Goal: Use online tool/utility: Utilize a website feature to perform a specific function

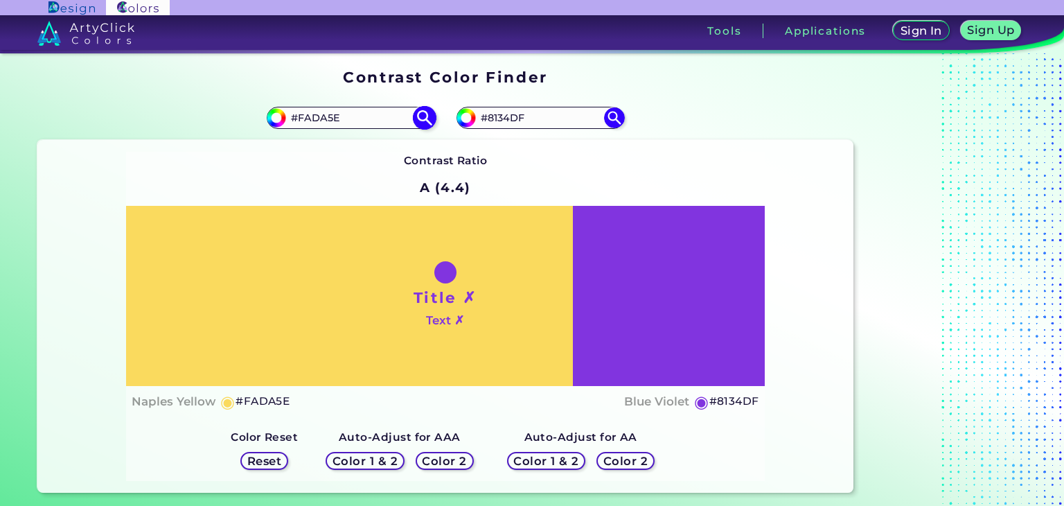
click at [274, 120] on input "#fada5e" at bounding box center [274, 115] width 17 height 17
type input "#eed058"
type input "#EED058"
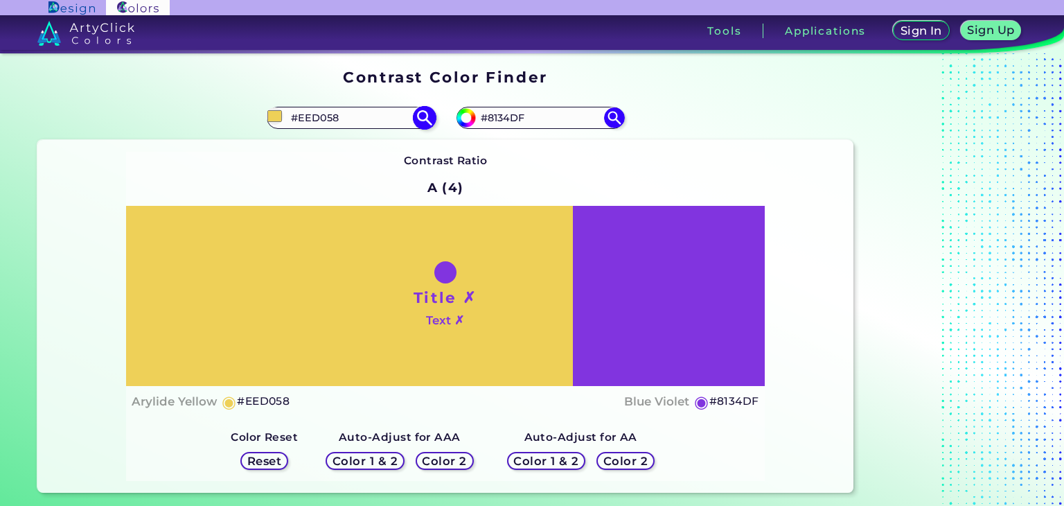
type input "#ecce55"
type input "#ECCE55"
type input "#eacd57"
type input "#EACD57"
type input "#e8ca54"
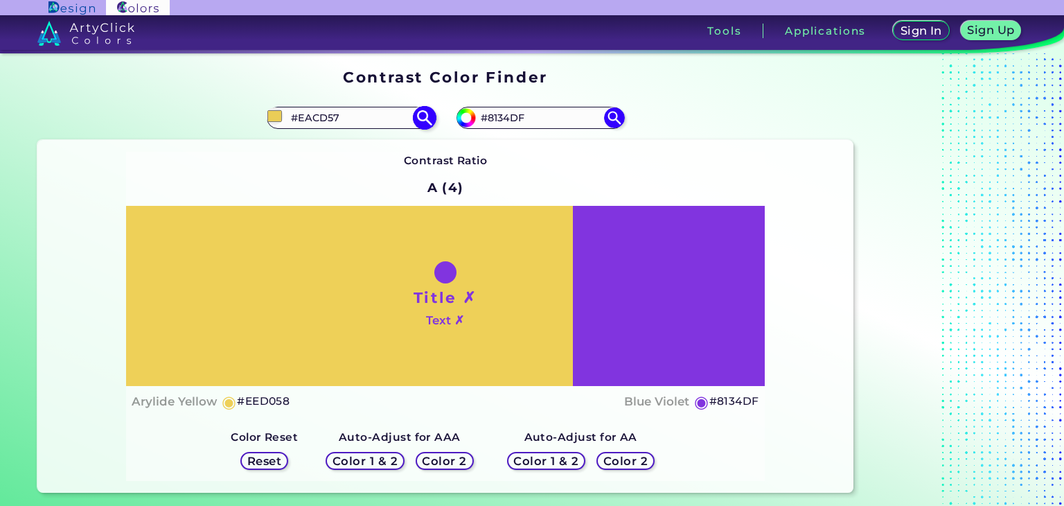
type input "#E8CA54"
type input "#e6c956"
type input "#E6C956"
type input "#e6c956"
click at [519, 170] on div "Contrast Ratio A (3.7) Title ✗ Text ✗ Saffron Mango ◉ #E6C956 ◉" at bounding box center [445, 317] width 639 height 330
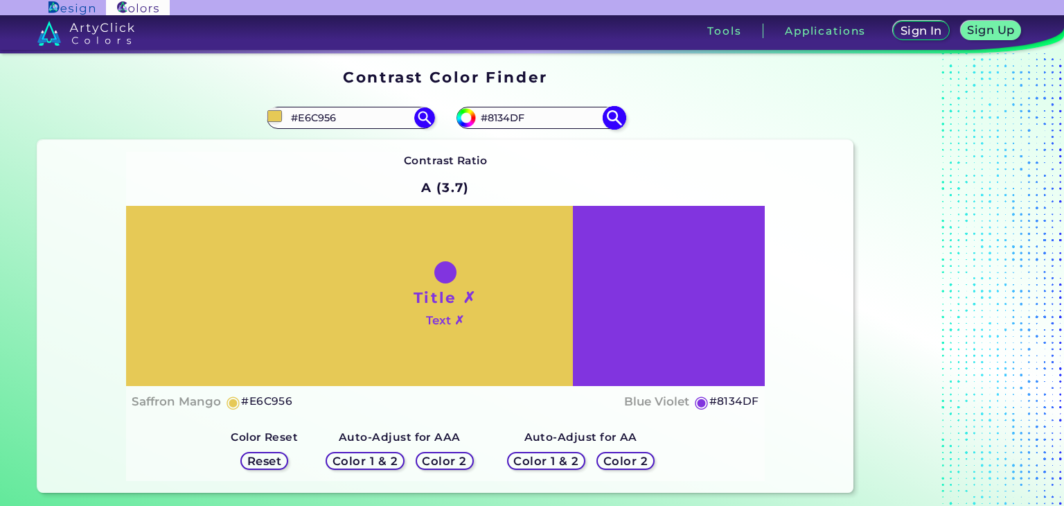
click at [521, 123] on input "#8134DF" at bounding box center [540, 118] width 129 height 19
paste input "7A3E47"
type input "#7A3E47"
click at [625, 112] on div "#8134df #7A3E47" at bounding box center [649, 118] width 408 height 44
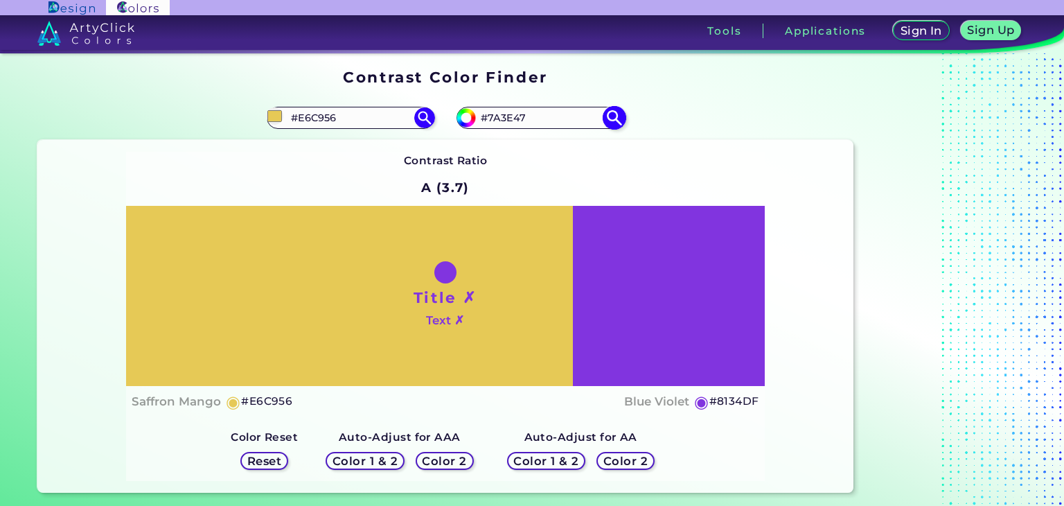
click at [620, 118] on img at bounding box center [614, 118] width 24 height 24
type input "#7a3e47"
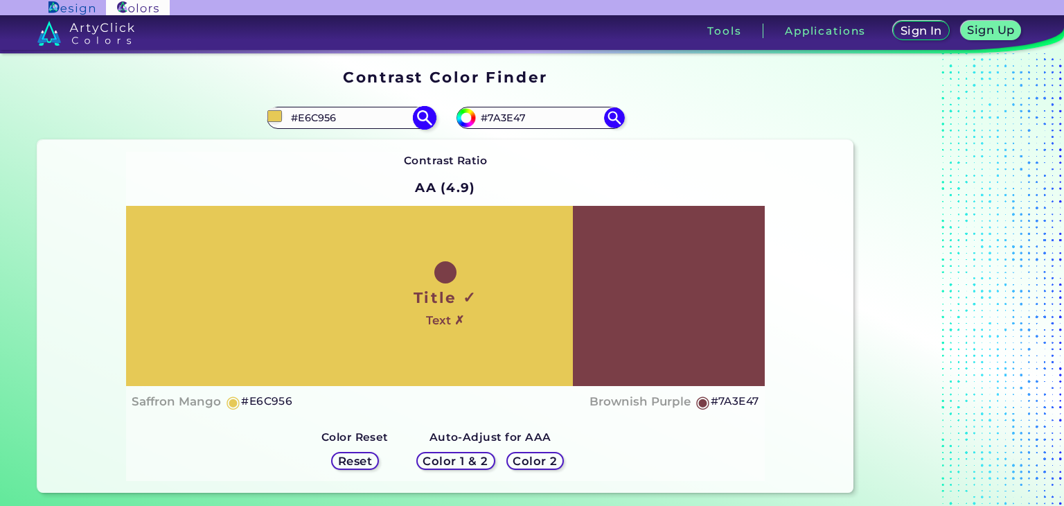
click at [278, 112] on input "#e6c956" at bounding box center [274, 115] width 17 height 17
type input "#ddc35a"
type input "#DDC35A"
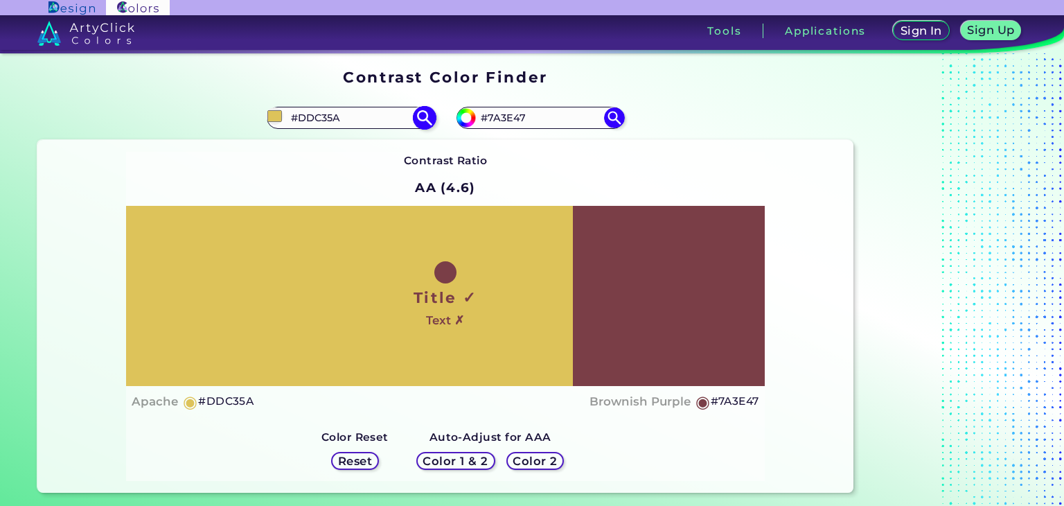
type input "#dcc25b"
type input "#DCC25B"
type input "#ddc45f"
type input "#DDC45F"
type input "#dbc25c"
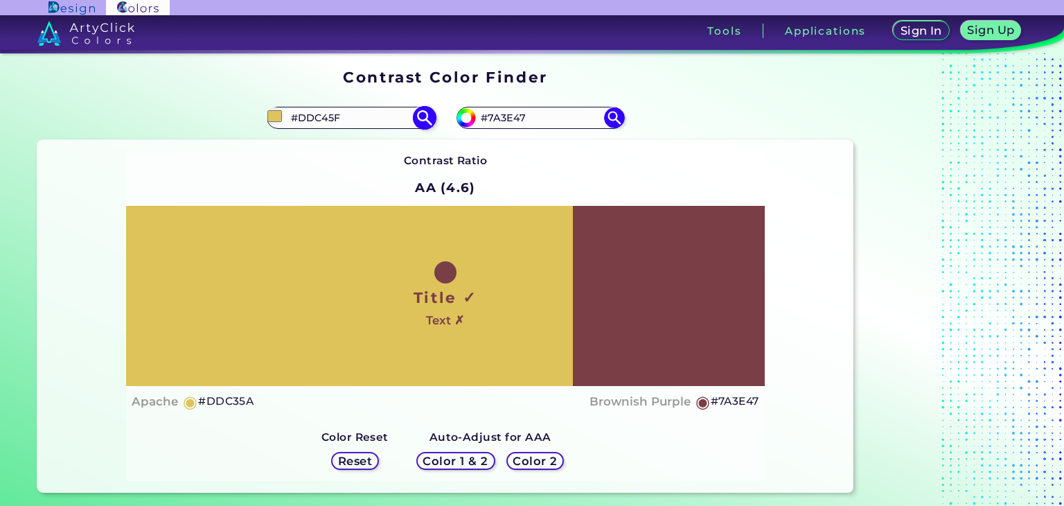
type input "#DBC25C"
type input "#d9c15e"
type input "#D9C15E"
type input "#d7bf60"
type input "#D7BF60"
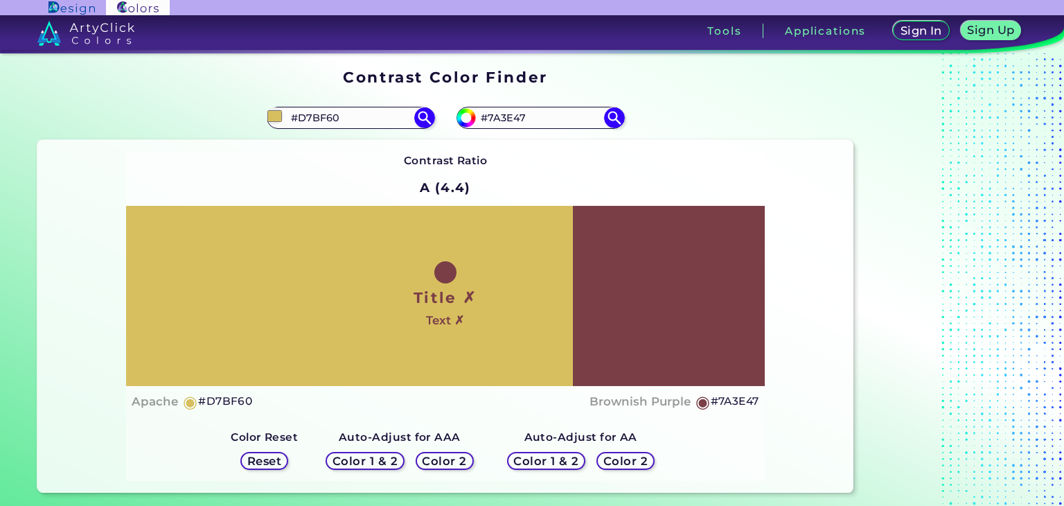
click at [540, 170] on div "Contrast Ratio A (4.4) Title ✗ Text ✗ Apache ◉ #D7BF60 ◉ #7A3E47" at bounding box center [445, 317] width 639 height 330
click at [272, 116] on input "#d7bf60" at bounding box center [274, 115] width 17 height 17
click at [262, 120] on div "#d7bf60 #D7BF60" at bounding box center [241, 118] width 408 height 44
click at [271, 118] on input "#d7bf60" at bounding box center [274, 115] width 17 height 17
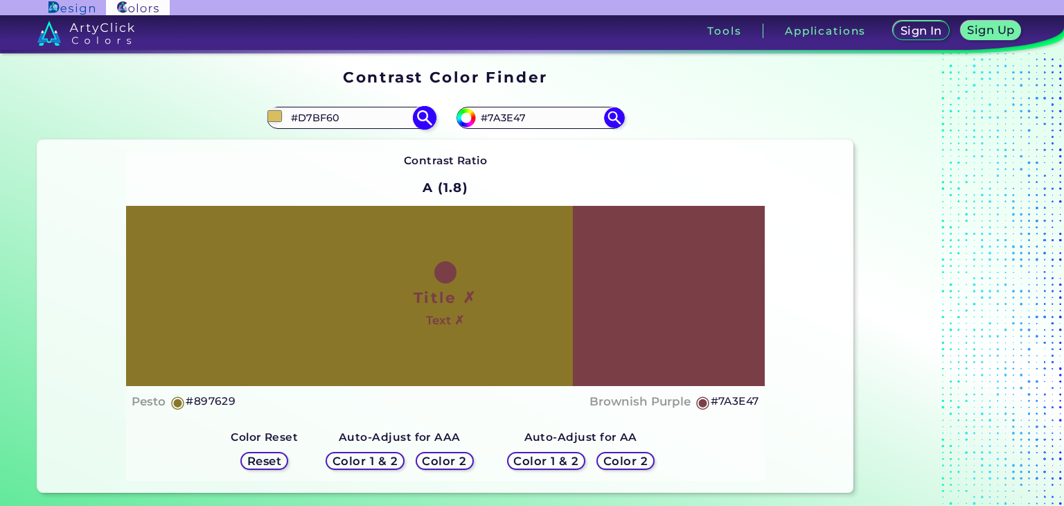
type input "#897629"
type input "#89762a"
type input "#89762A"
type input "#88752b"
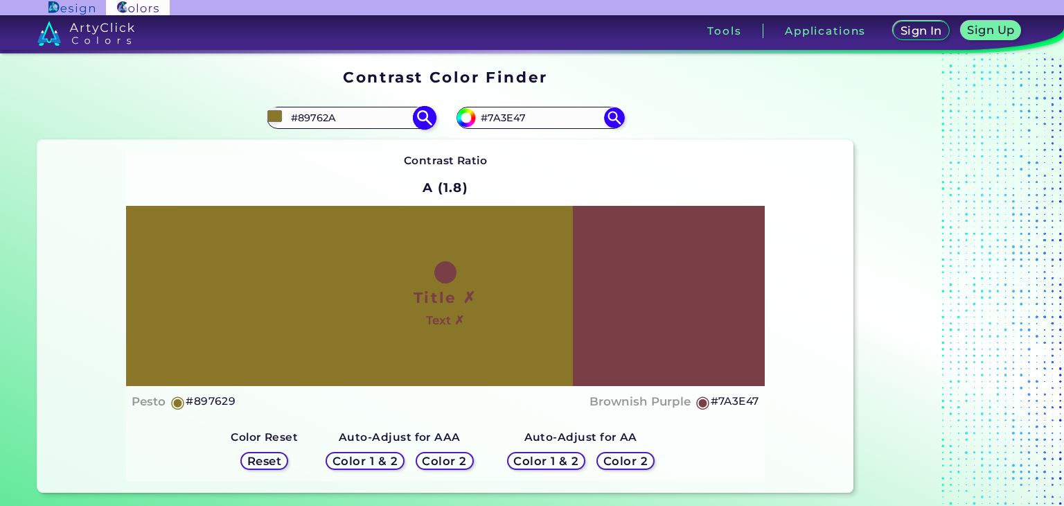
type input "#88752B"
type input "#8c782c"
type input "#8C782C"
type input "#8b782d"
type input "#8B782D"
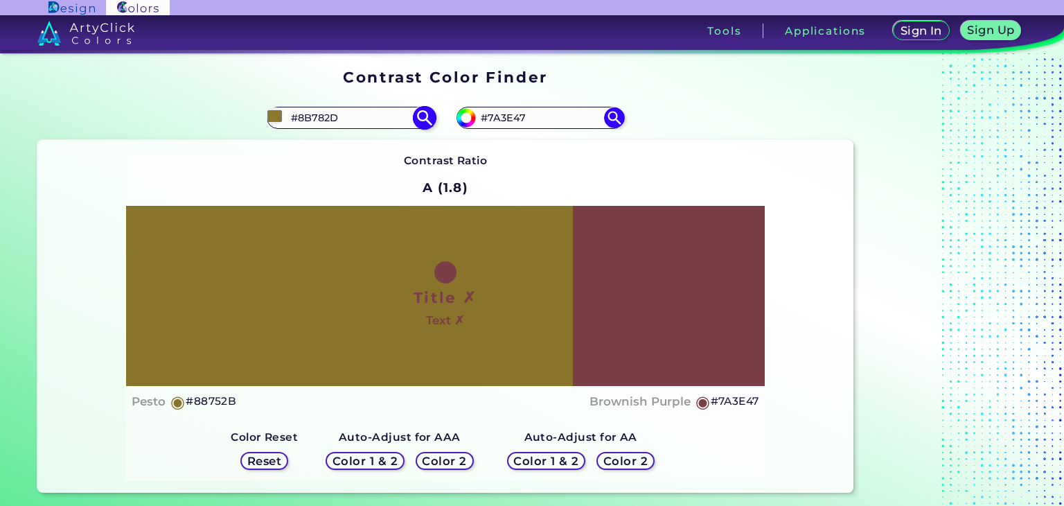
type input "#887630"
type input "#8c7a31"
type input "#8C7A31"
type input "#8a7833"
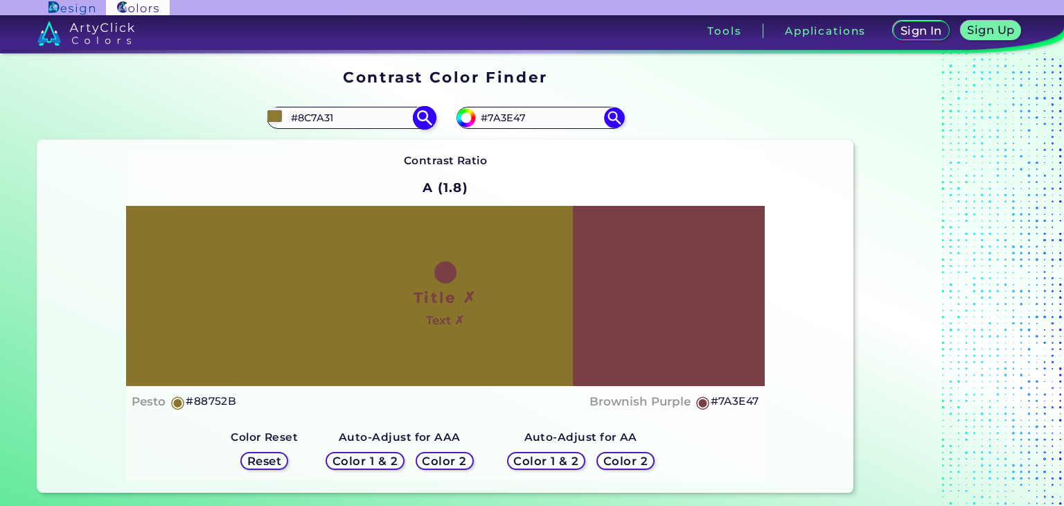
type input "#8A7833"
type input "#897834"
type input "#8b7a37"
type input "#8B7A37"
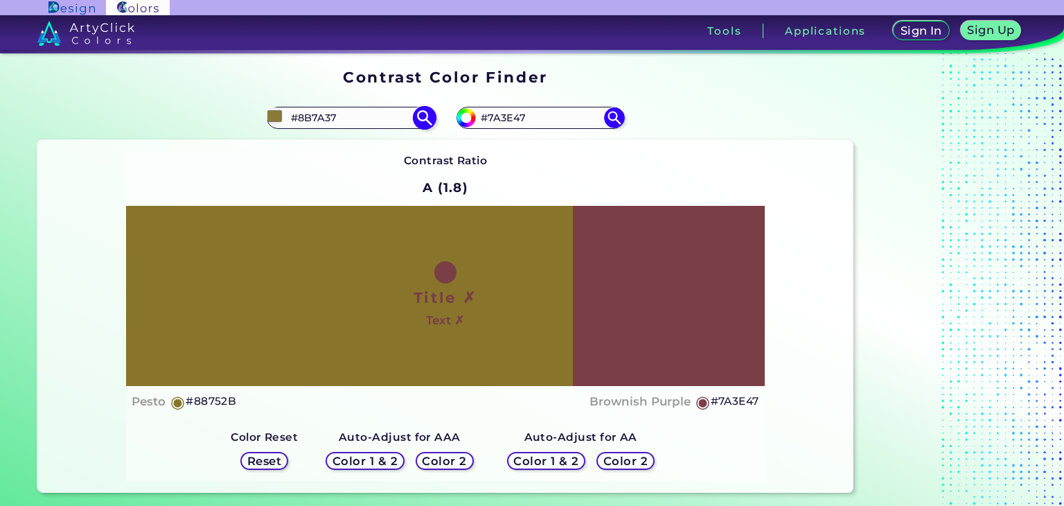
type input "#8a7938"
type input "#8A7938"
type input "#897939"
type input "#8b7b3c"
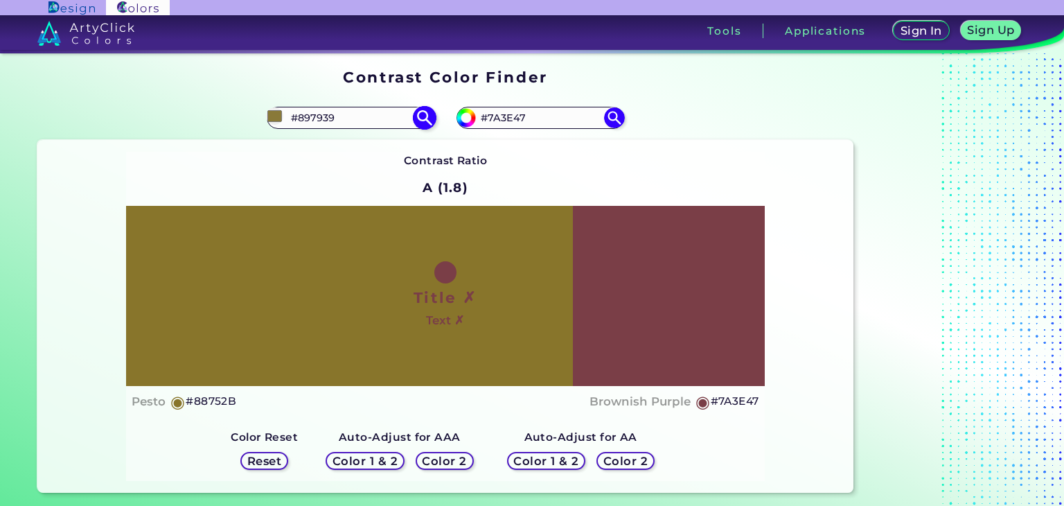
type input "#8B7B3C"
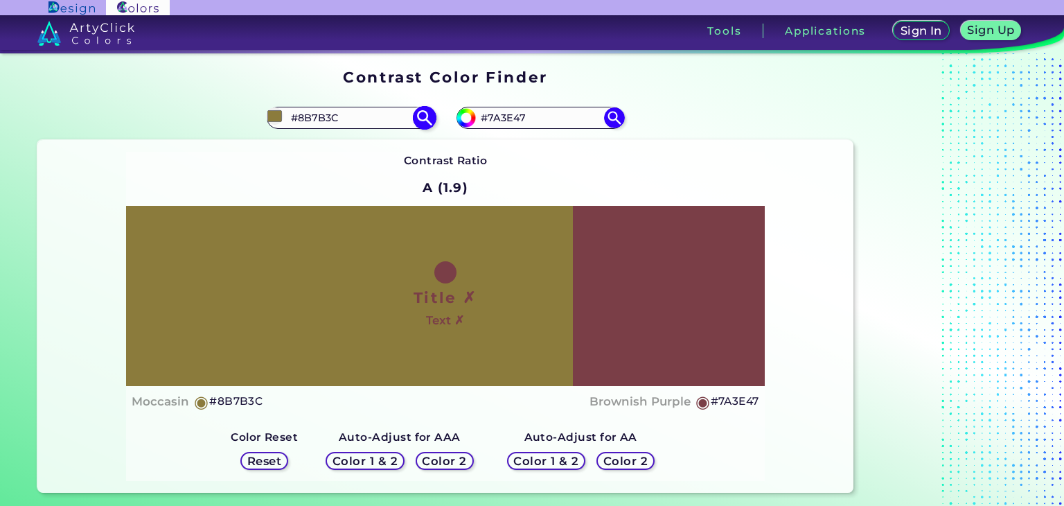
type input "#8a7b3d"
type input "#8A7B3D"
type input "#8e7e3e"
type input "#8E7E3E"
type input "#908041"
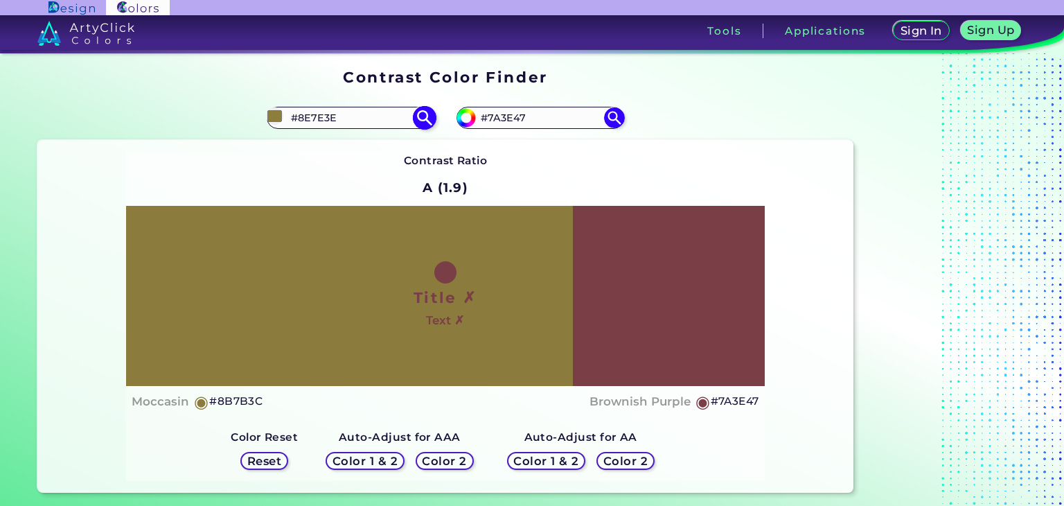
type input "#908041"
type input "#948442"
type input "#968645"
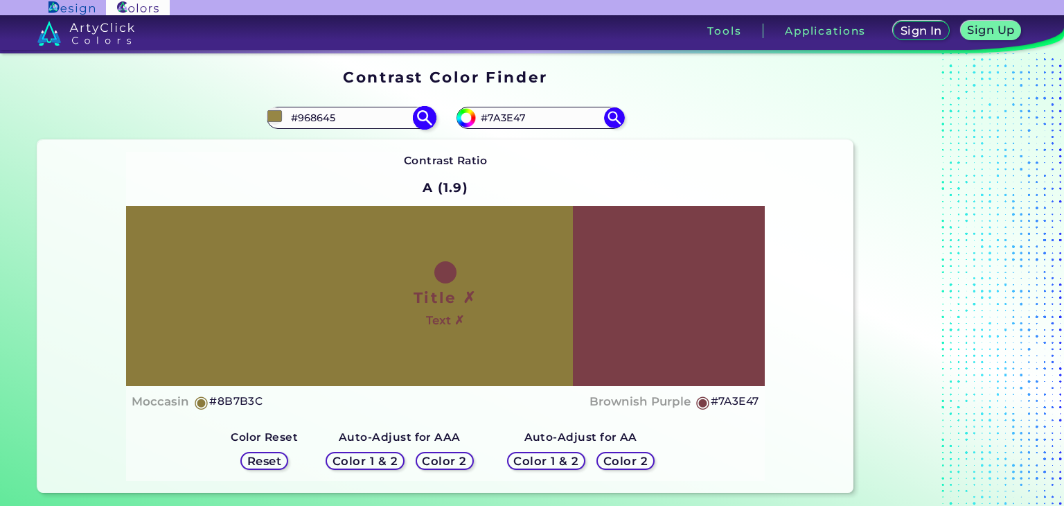
type input "#9a8947"
type input "#9A8947"
type input "#9d8c48"
type input "#9D8C48"
type input "#9c8c49"
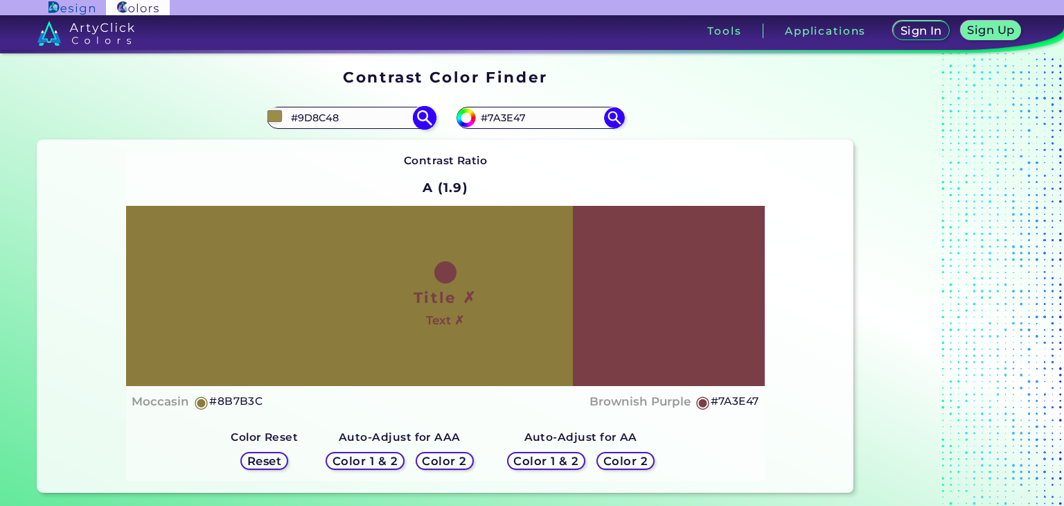
type input "#9C8C49"
type input "#a08f4b"
type input "#A08F4B"
type input "#9e8e4c"
type input "#9E8E4C"
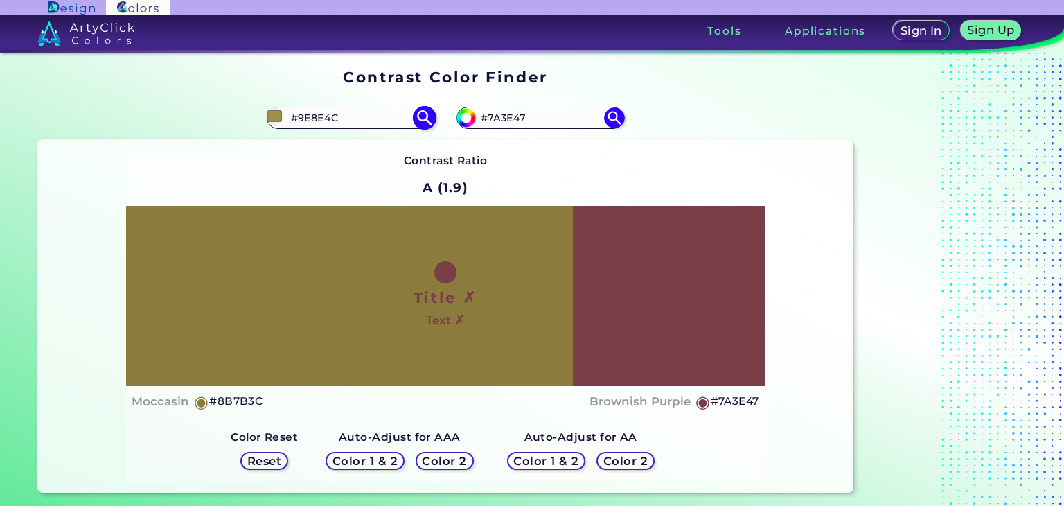
type input "#a1904f"
type input "#A1904F"
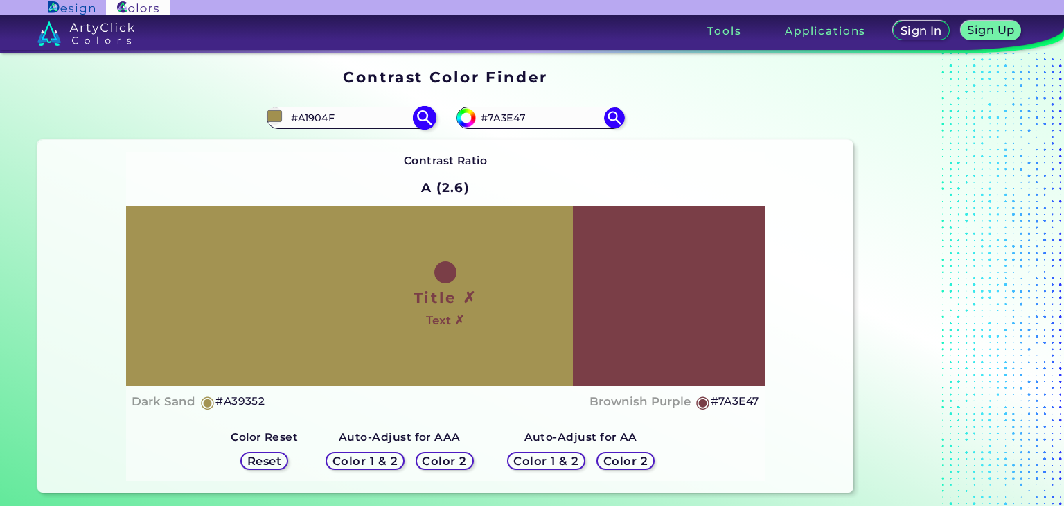
type input "#a39352"
type input "#A39352"
type input "#a29253"
type input "#A29253"
type input "#a59555"
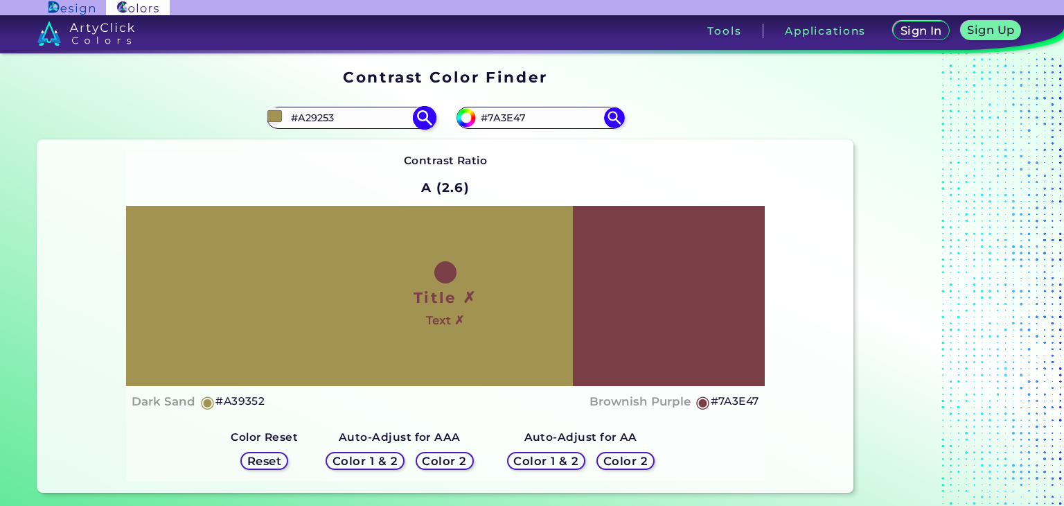
type input "#A59555"
type input "#a49456"
type input "#A49456"
type input "#a29357"
type input "#A29357"
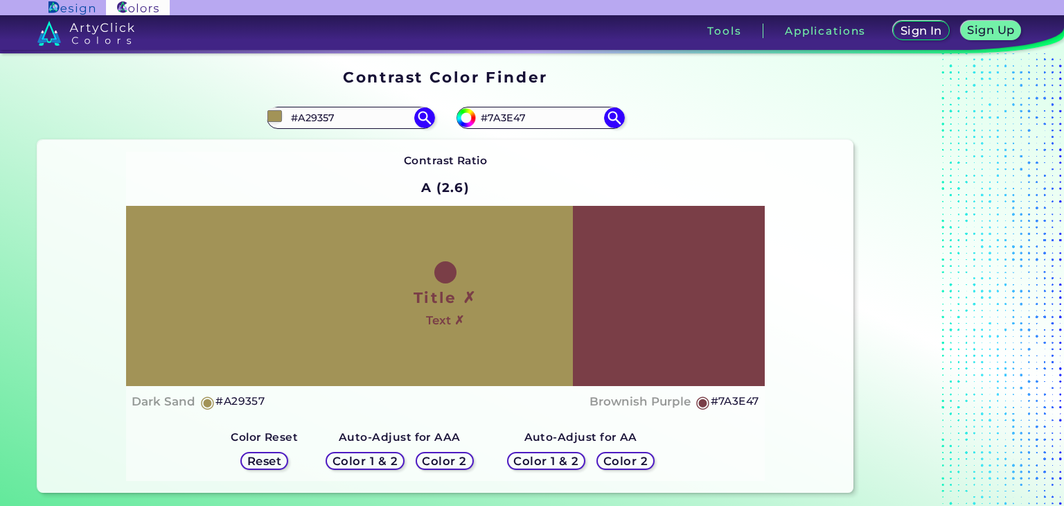
type input "#a29357"
click at [449, 162] on strong "Contrast Ratio" at bounding box center [446, 160] width 84 height 13
click at [366, 114] on input "#A29357" at bounding box center [350, 118] width 129 height 19
click at [349, 461] on h5 "Color 1 & 2" at bounding box center [365, 461] width 66 height 12
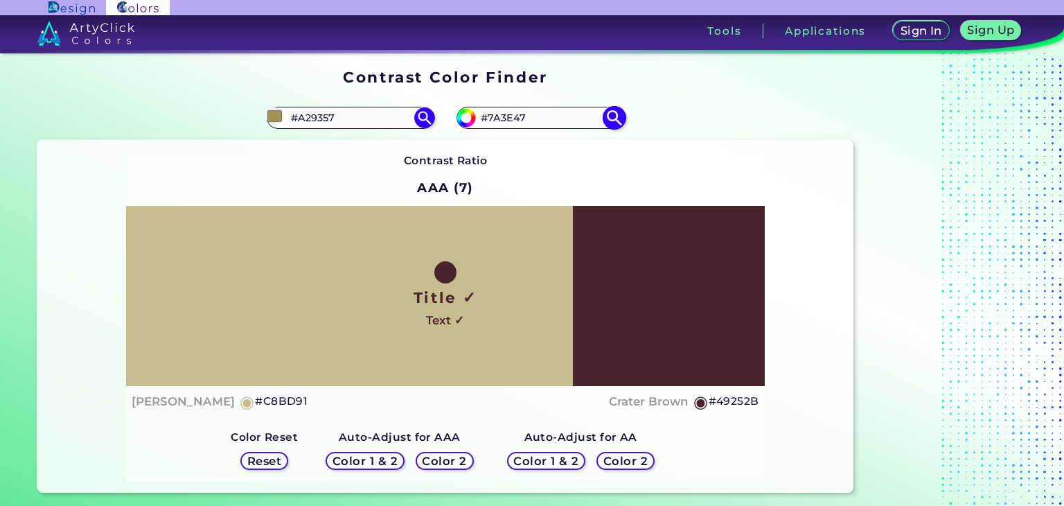
click at [551, 125] on input "#7A3E47" at bounding box center [540, 118] width 129 height 19
click at [572, 113] on input "#7A3E47" at bounding box center [540, 118] width 129 height 19
click at [355, 112] on input "#A29357" at bounding box center [350, 118] width 129 height 19
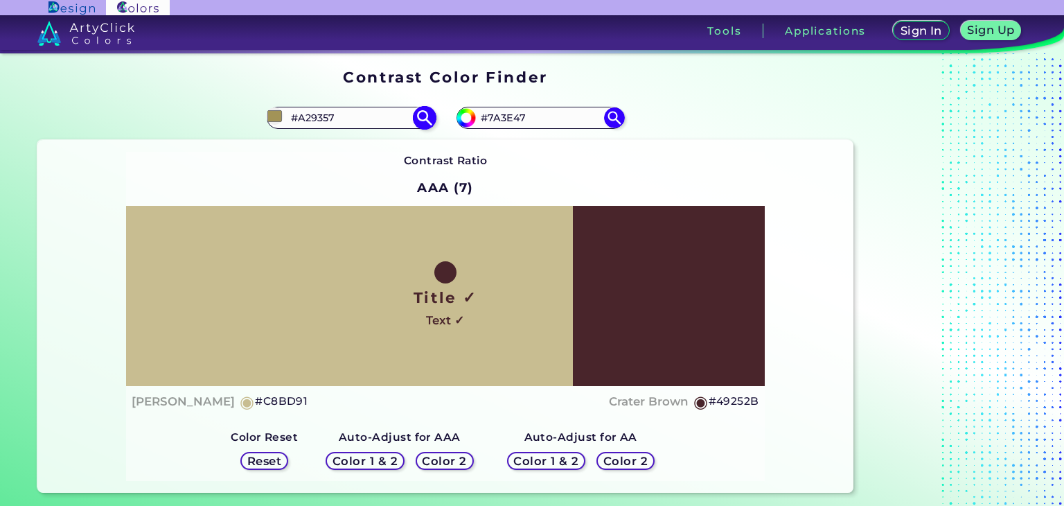
click at [371, 114] on input "#A29357" at bounding box center [350, 118] width 129 height 19
paste input "7A3E4"
type input "#7A3E47"
click at [424, 119] on img at bounding box center [424, 118] width 24 height 24
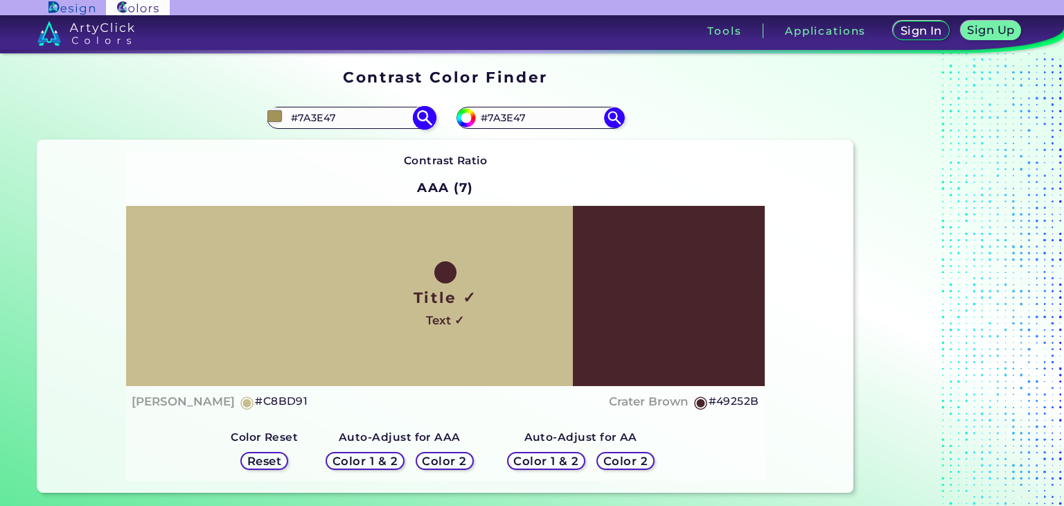
type input "#7a3e47"
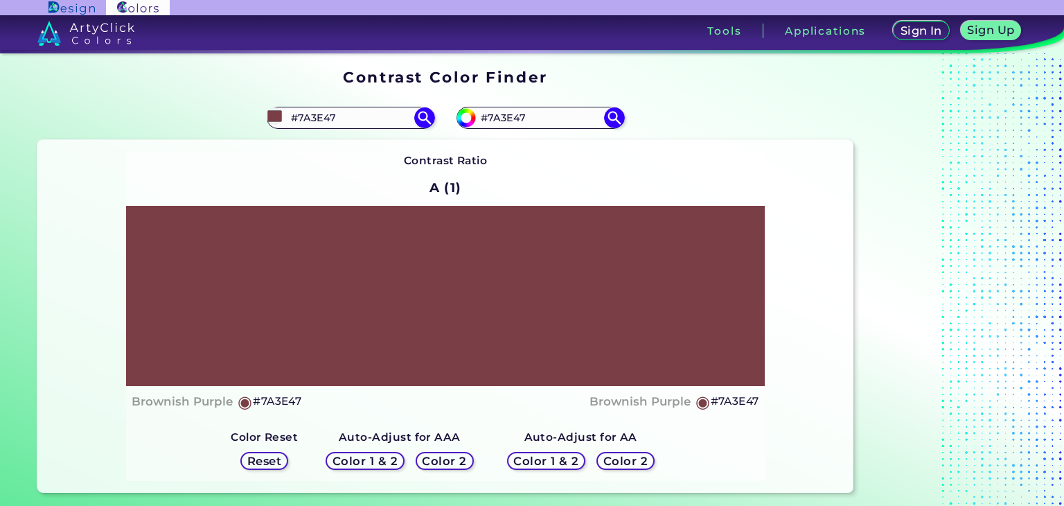
click at [435, 456] on h5 "Color 2" at bounding box center [444, 460] width 44 height 11
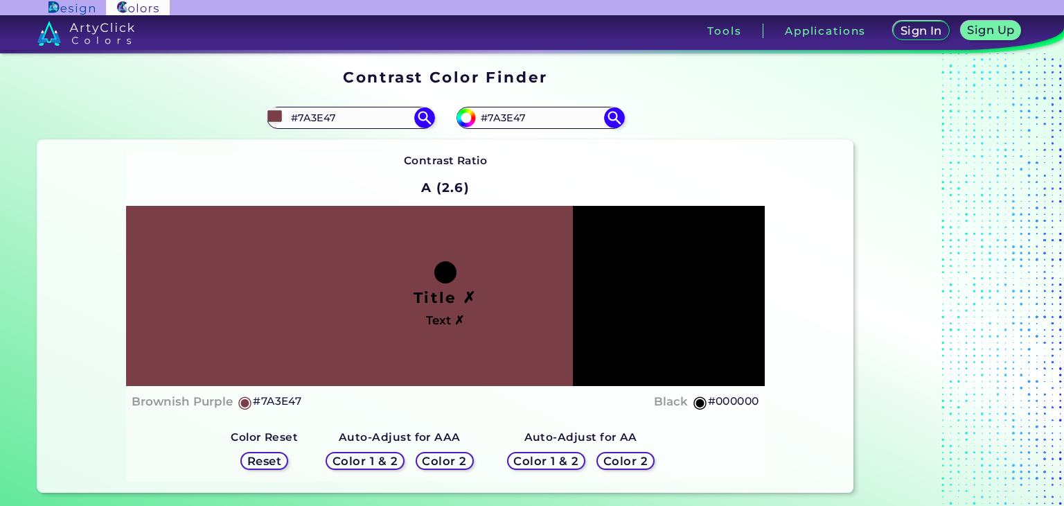
click at [614, 457] on h5 "Color 2" at bounding box center [625, 461] width 41 height 10
click at [461, 116] on input "#7a3e47" at bounding box center [464, 115] width 17 height 17
type input "#81464f"
type input "#81464F"
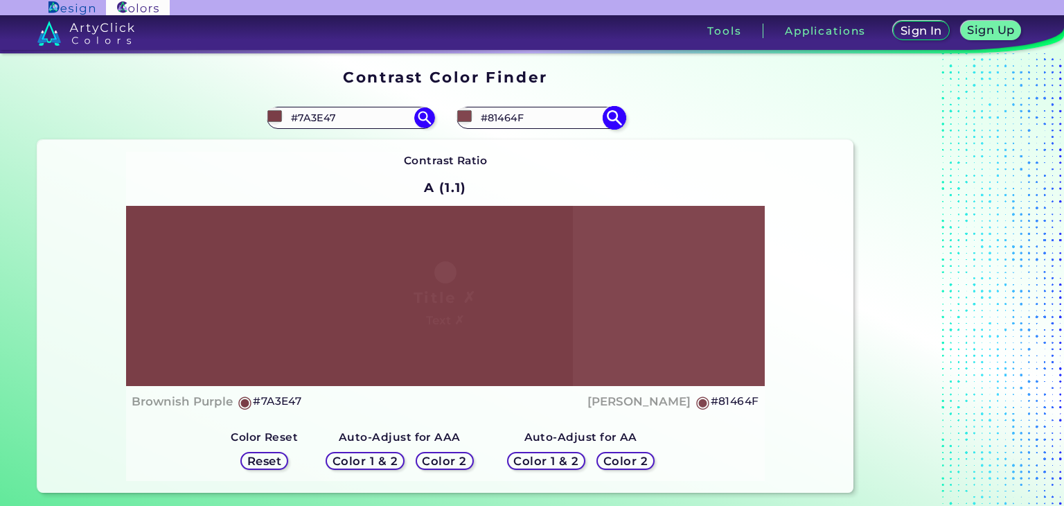
type input "#7e444d"
type input "#7E444D"
type input "#7f434c"
type input "#7F434C"
type input "#80424b"
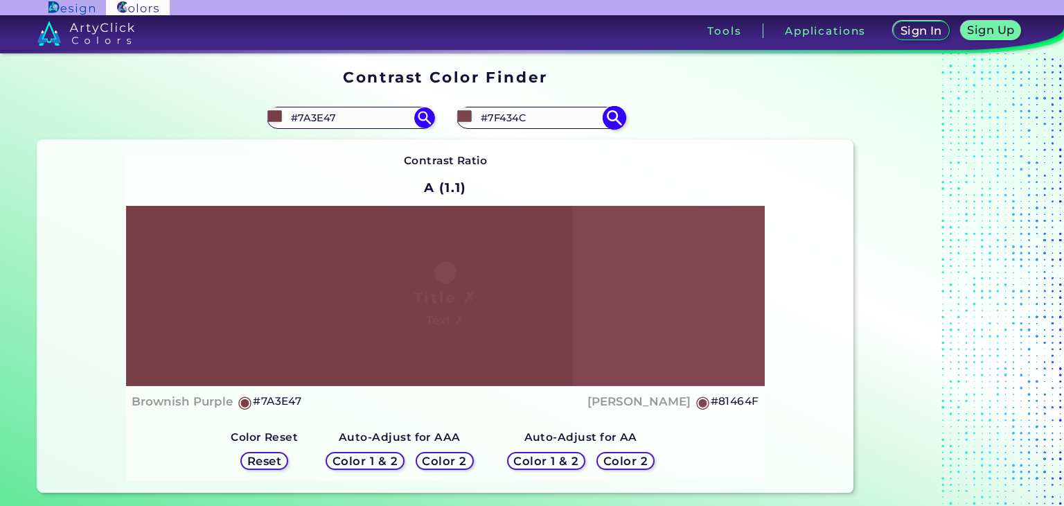
type input "#80424B"
type input "#81414b"
type input "#81414B"
type input "#7e3e48"
type input "#7E3E48"
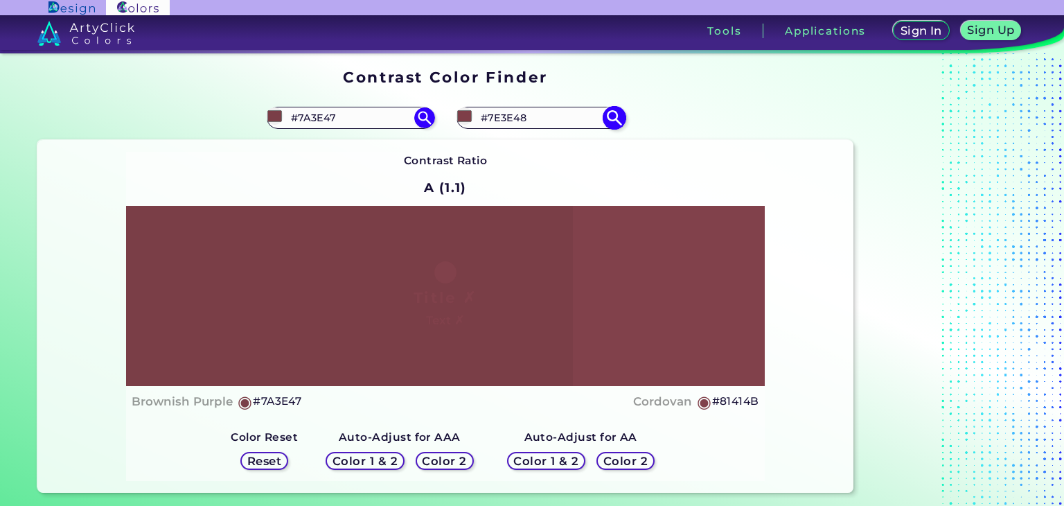
type input "#7f3d47"
type input "#7F3D47"
type input "#803c47"
type input "#803C47"
type input "#813b46"
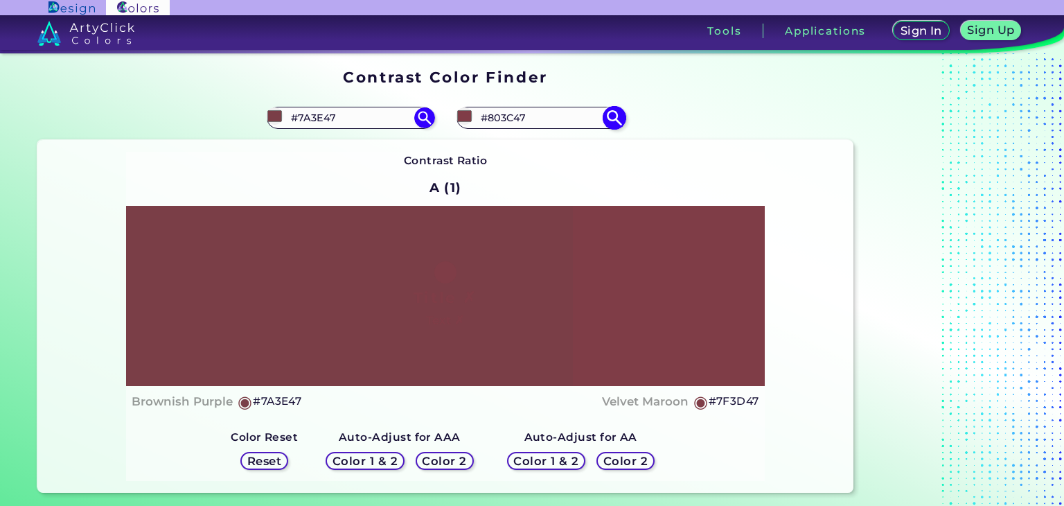
type input "#813B46"
type input "#823a45"
type input "#823A45"
type input "#813b46"
type input "#813B46"
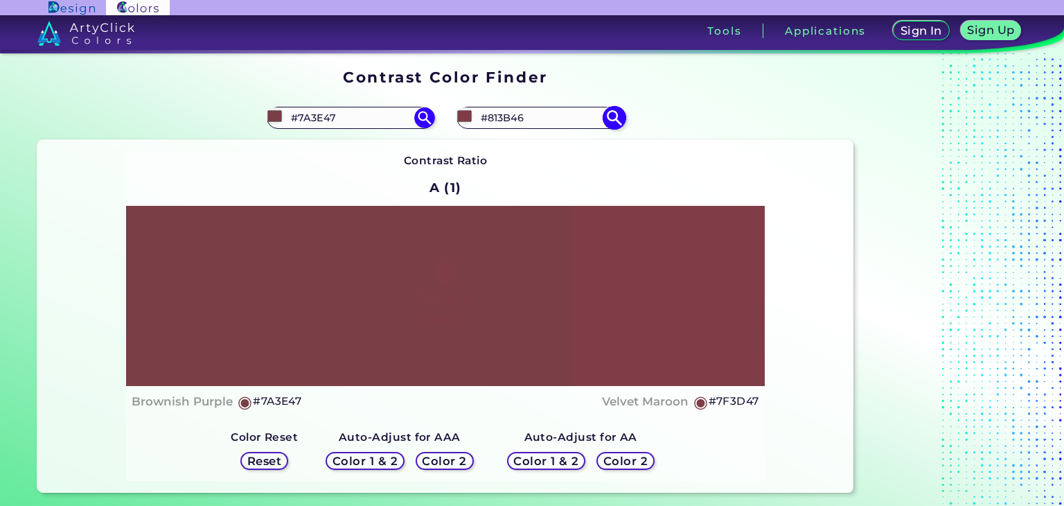
type input "#863c47"
type input "#863C47"
type input "#833a45"
type input "#833A45"
type input "#833a45"
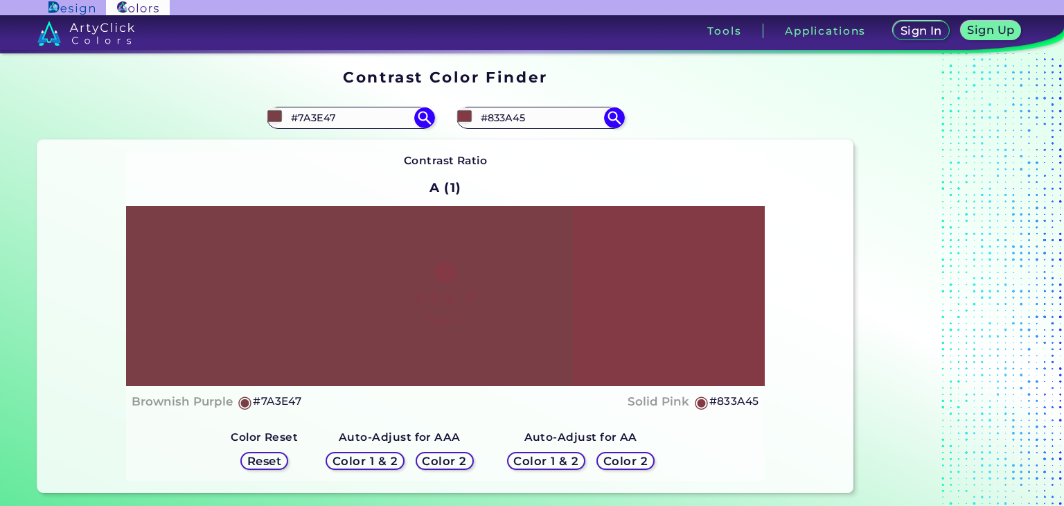
click at [691, 181] on div "Contrast Ratio A (1) Title ✗ Text ✗ Brownish Purple ◉ #7A3E47 ◉" at bounding box center [445, 317] width 639 height 330
click at [490, 122] on input "#833A45" at bounding box center [540, 118] width 129 height 19
paste input "7A3E47"
type input "#7A3E47"
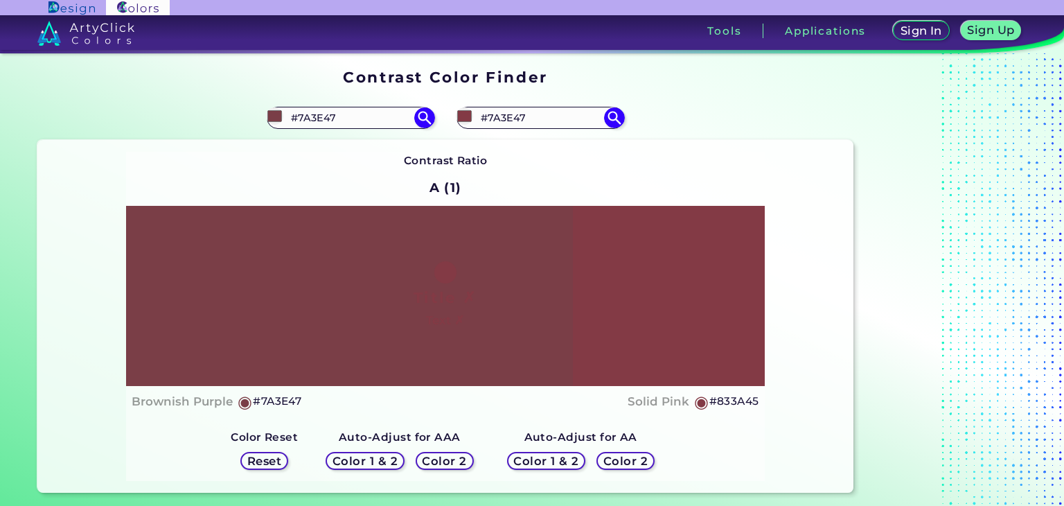
click at [446, 152] on h5 "Contrast Ratio" at bounding box center [446, 161] width 84 height 18
click at [608, 118] on img at bounding box center [614, 118] width 24 height 24
type input "#7a3e47"
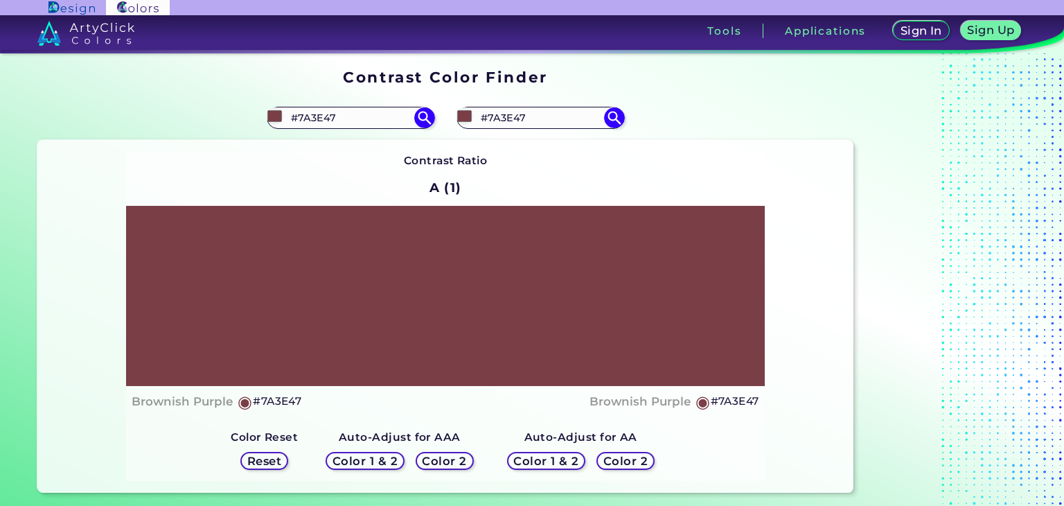
click at [357, 456] on h5 "Color 1 & 2" at bounding box center [365, 461] width 60 height 10
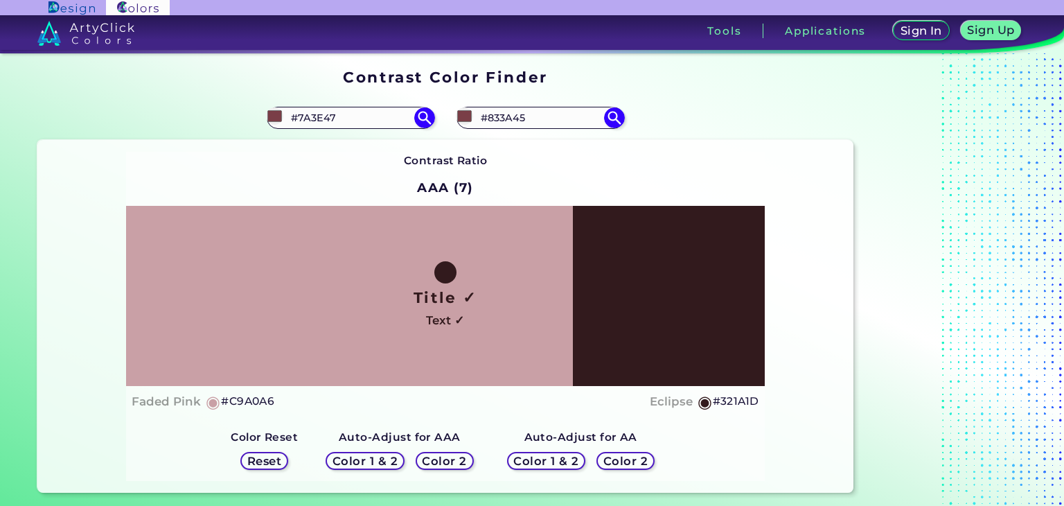
type input "#833A45"
type input "#A29357"
click at [526, 120] on input "#833A45" at bounding box center [540, 118] width 129 height 19
paste input "7A3E47"
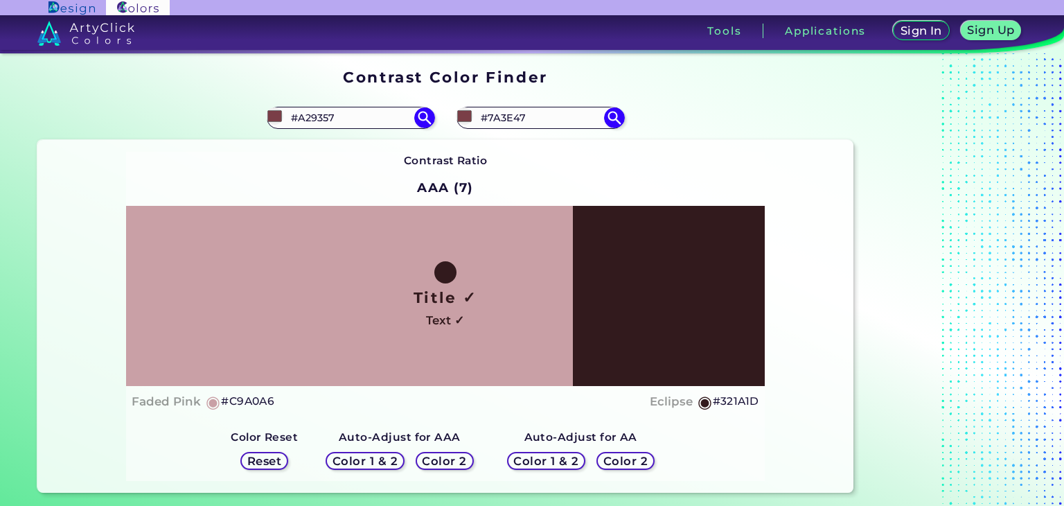
type input "#7A3E47"
click at [363, 141] on div "Contrast Ratio AAA (7) Title ✓ Text ✓ Faded Pink ◉ #C9A0A6 Eclipse ◉ #321A1D Co…" at bounding box center [445, 316] width 816 height 353
click at [271, 119] on input "#7a3e47" at bounding box center [274, 115] width 17 height 17
type input "#94515b"
type input "#94515B"
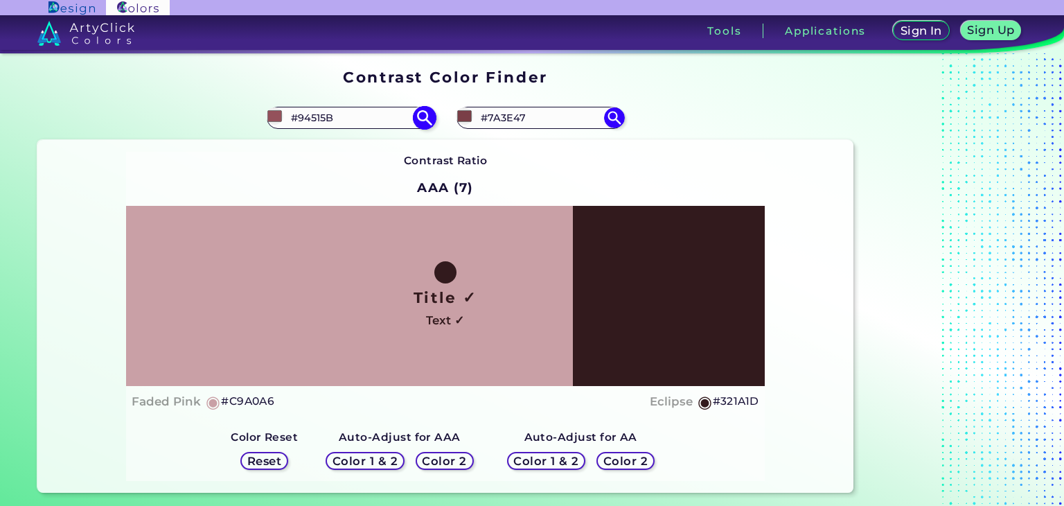
type input "#95505b"
type input "#95505B"
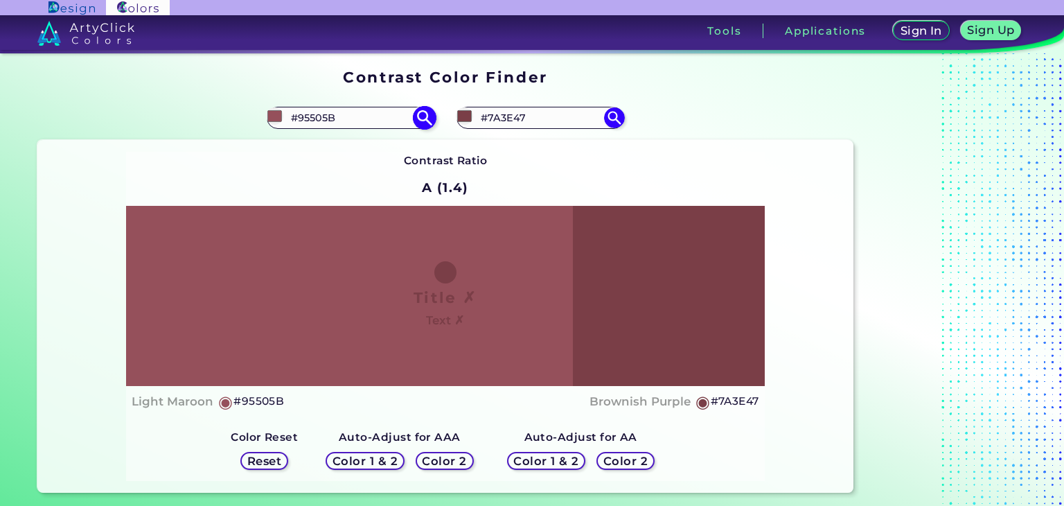
type input "#924f59"
type input "#924F59"
type input "#934d58"
type input "#934D58"
type input "#944c57"
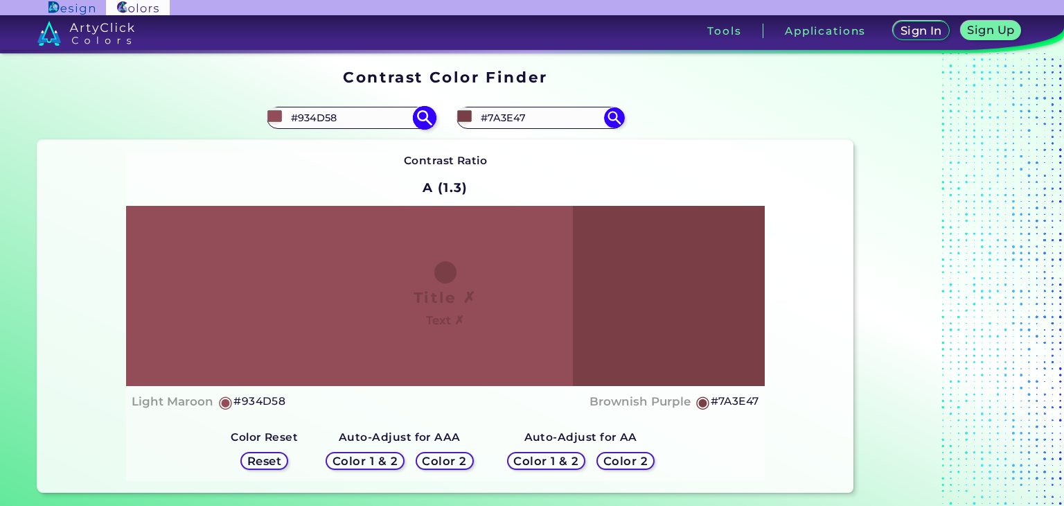
type input "#944C57"
type input "#914b55"
type input "#914B55"
type input "#924954"
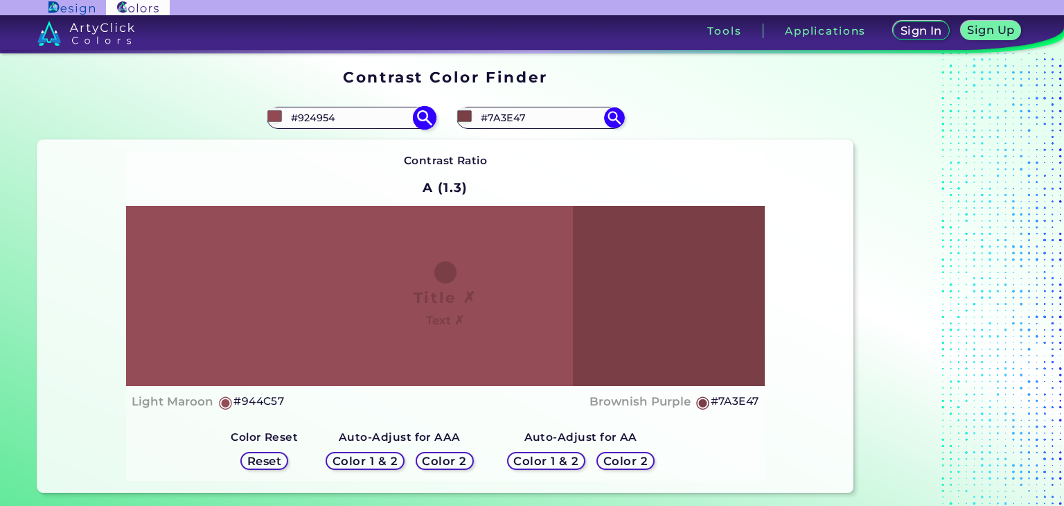
type input "#8e4852"
type input "#8E4852"
type input "#8b4650"
type input "#8B4650"
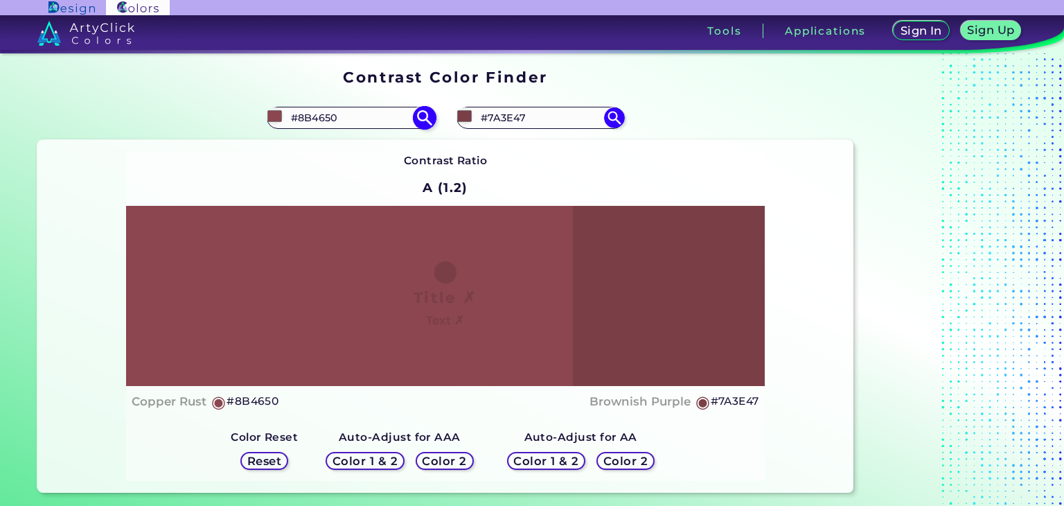
type input "#894852"
type input "#8b4b55"
type input "#8B4B55"
type input "#8d4e57"
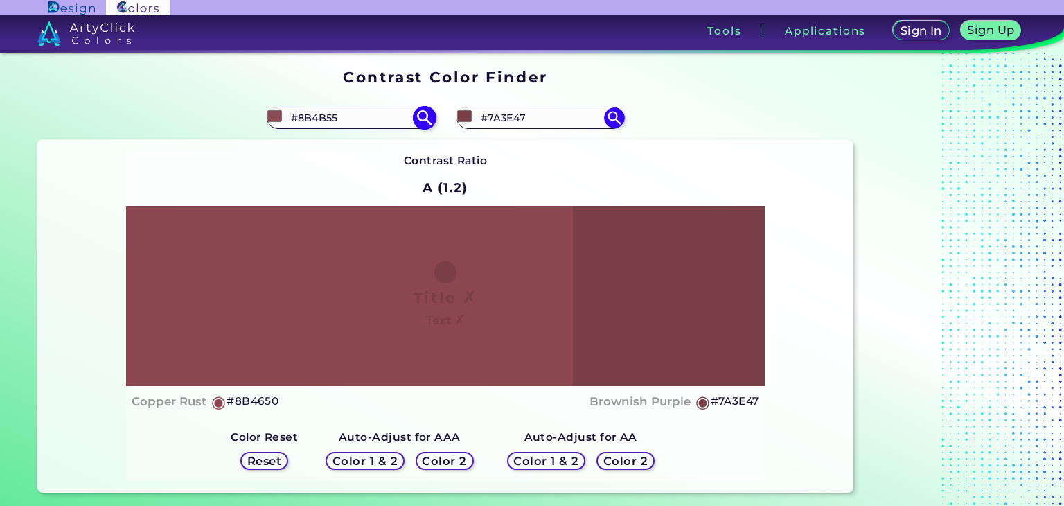
type input "#8D4E57"
type input "#945760"
type input "#9c636c"
type input "#9C636C"
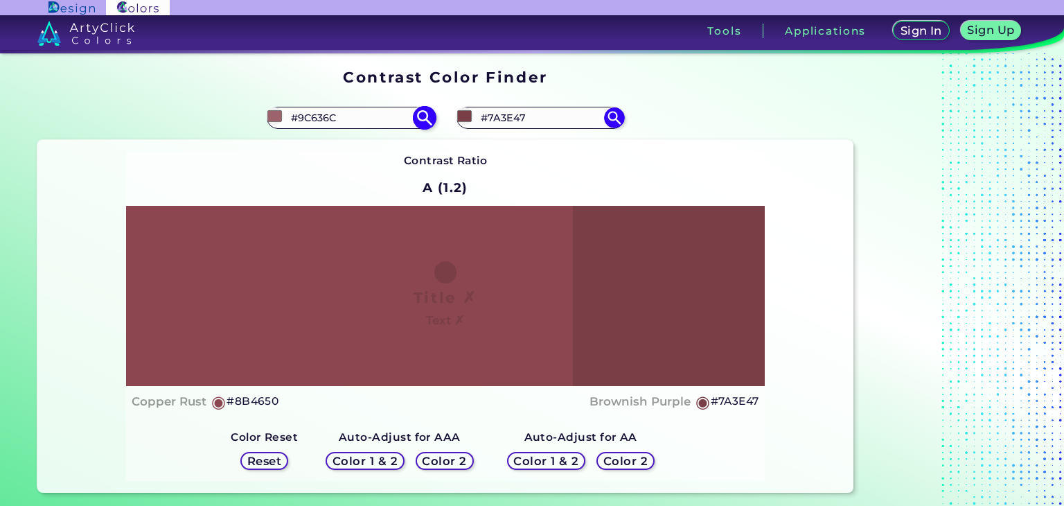
type input "#a9757d"
type input "#A9757D"
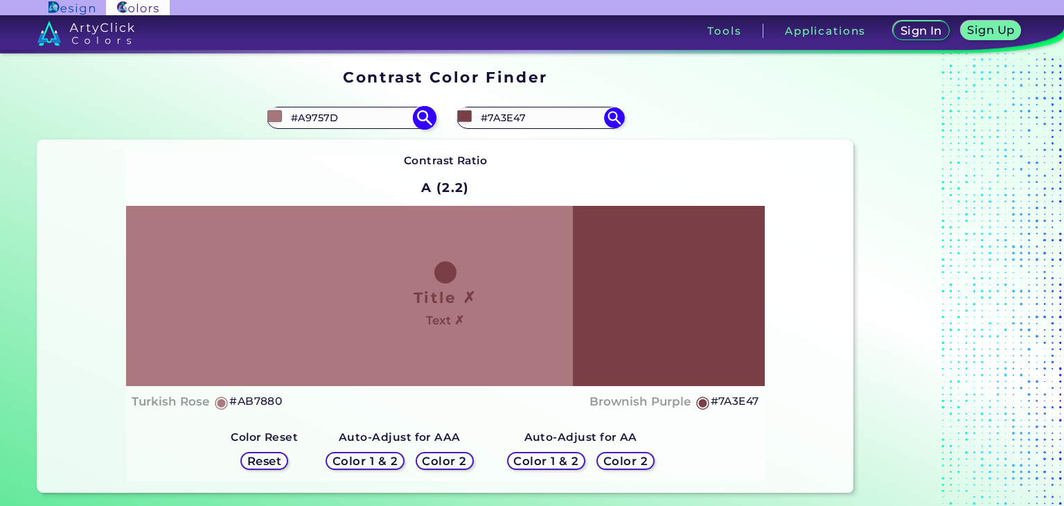
type input "#ab7880"
type input "#AB7880"
type input "#ac777f"
type input "#AC777F"
type input "#ad7b83"
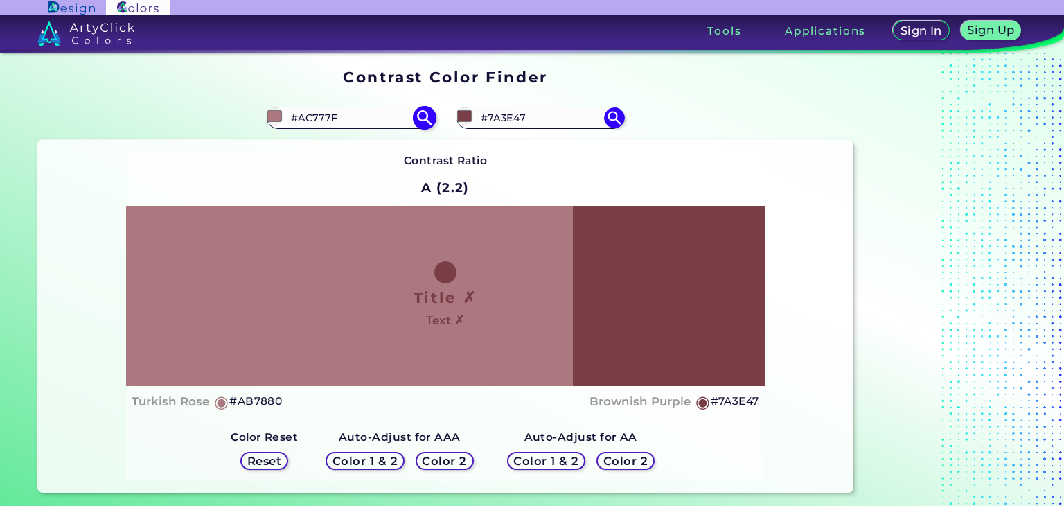
type input "#AD7B83"
type input "#ae7a82"
type input "#AE7A82"
type input "#b07d85"
type input "#B07D85"
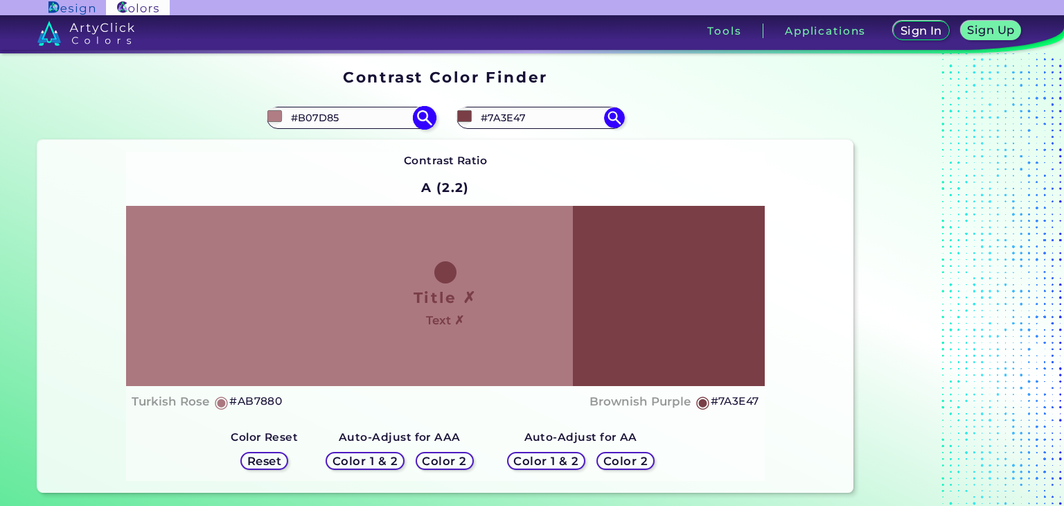
type input "#b18188"
type input "#B18188"
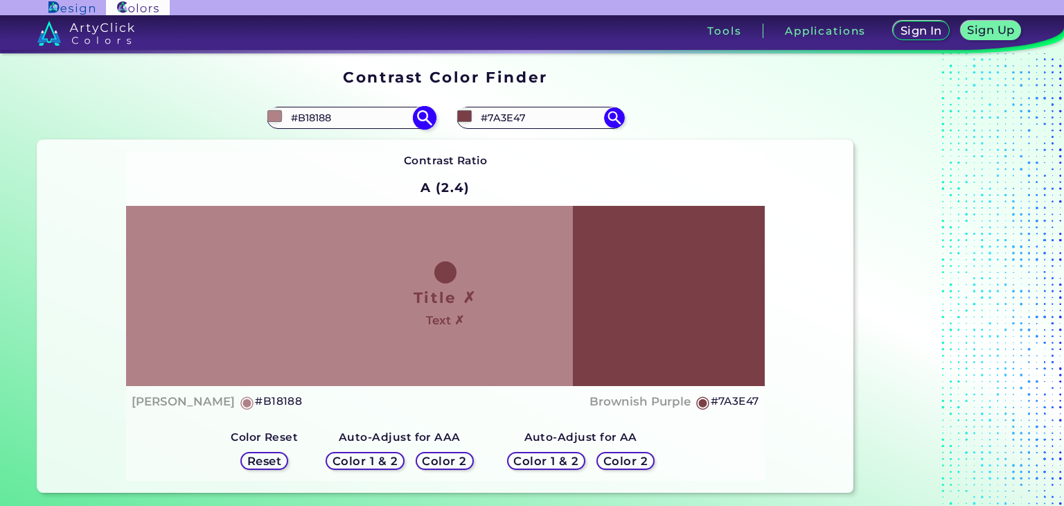
type input "#b08289"
type input "#B08289"
type input "#ad7f86"
type input "#AD7F86"
type input "#ac8087"
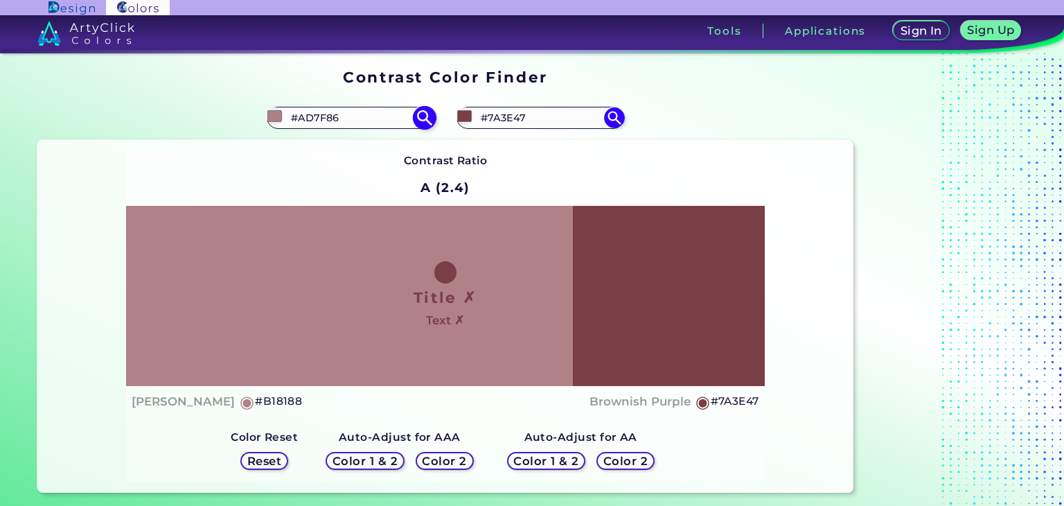
type input "#AC8087"
type input "#a97e85"
type input "#A97E85"
type input "#a88086"
type input "#A88086"
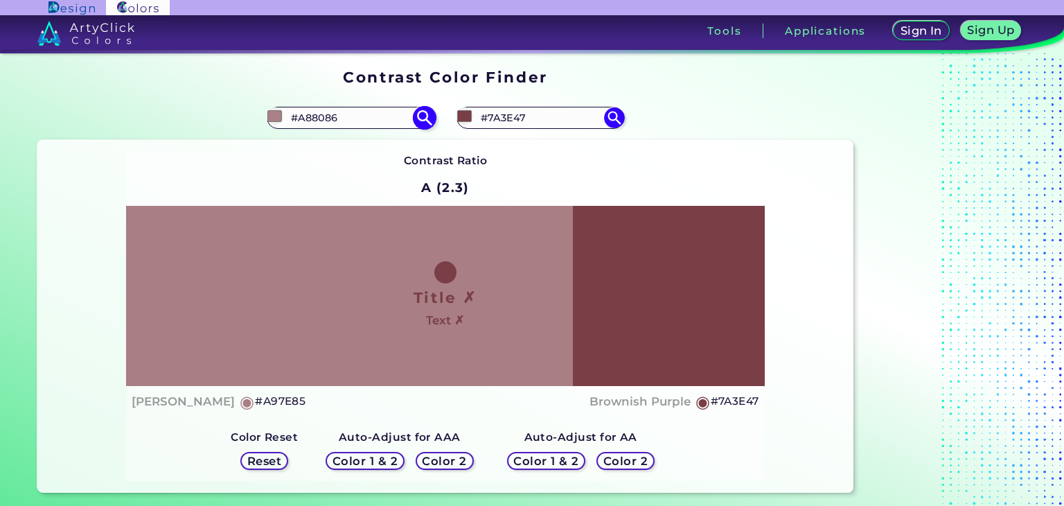
type input "#a57e84"
type input "#A57E84"
type input "#a37b81"
type input "#A37B81"
type input "#a57e84"
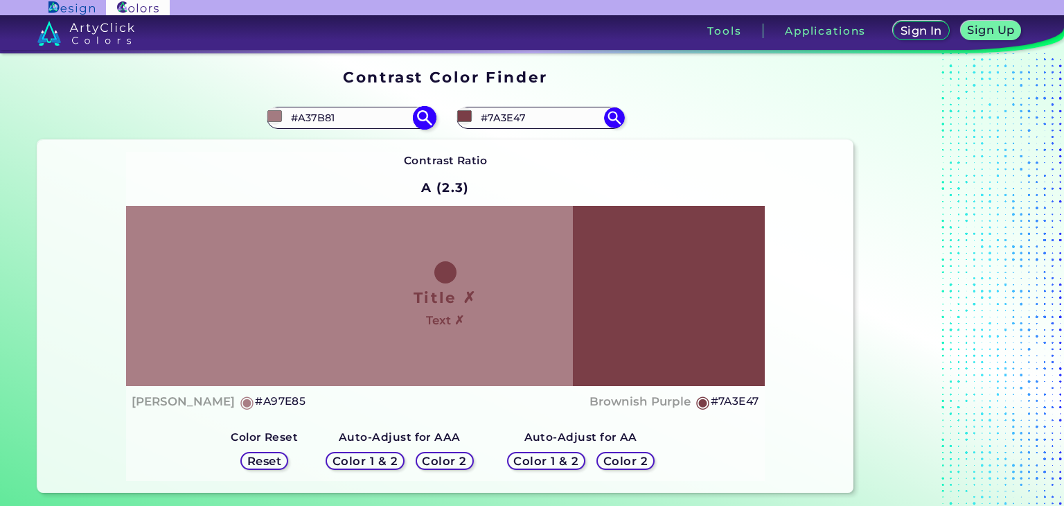
type input "#A57E84"
type input "#a27c81"
type input "#A27C81"
type input "#9f7a7f"
type input "#9F7A7F"
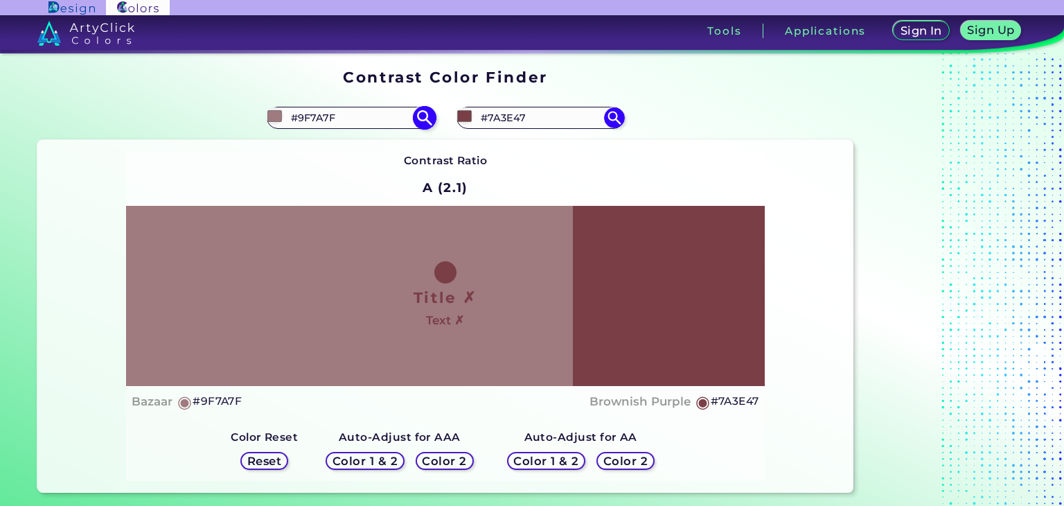
type input "#a17d82"
type input "#A17D82"
type input "#a27c81"
type input "#A27C81"
type input "#aa8389"
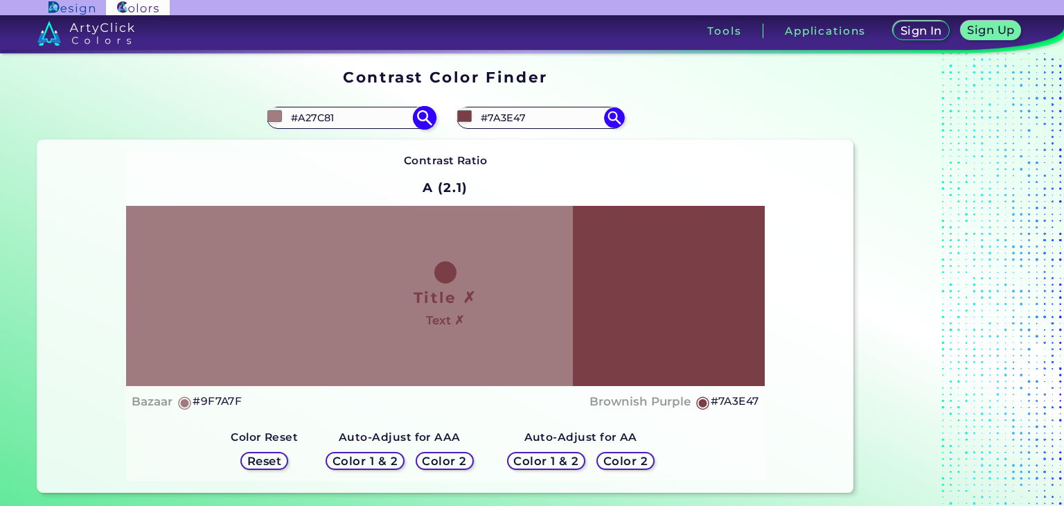
type input "#AA8389"
type input "#b88e94"
type input "#B88E94"
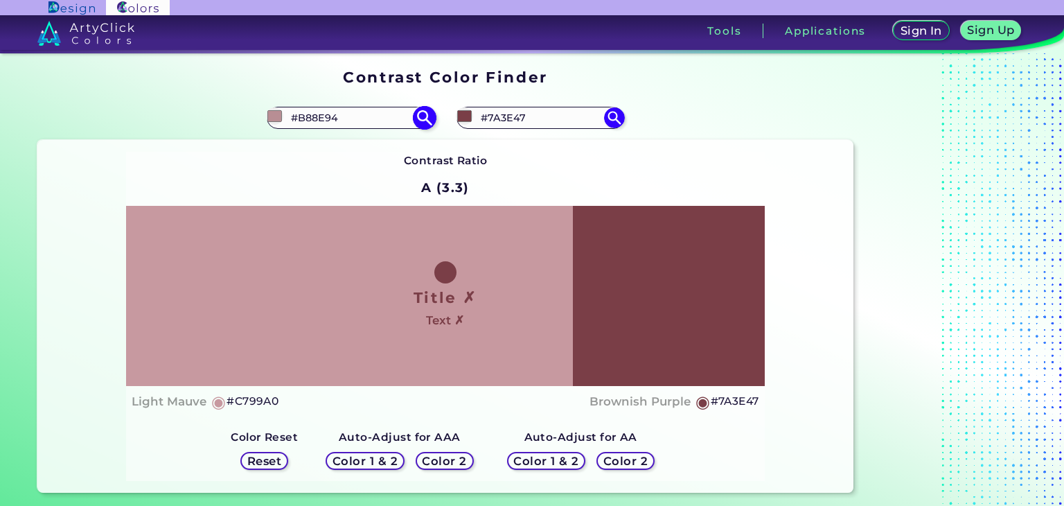
type input "#c799a0"
type input "#C799A0"
type input "#cd9da4"
type input "#CD9DA4"
type input "#d2a2a9"
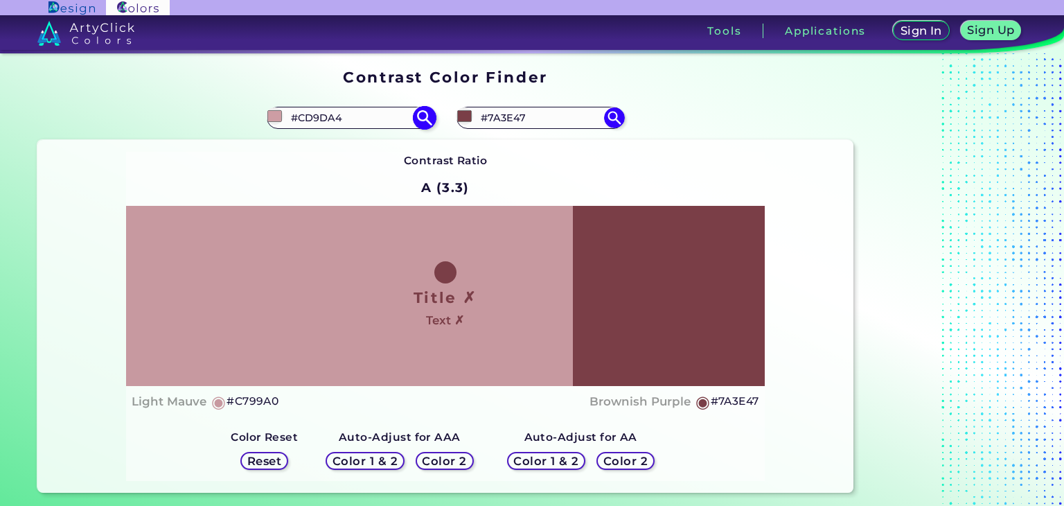
type input "#D2A2A9"
type input "#d3a1a9"
type input "#D3A1A9"
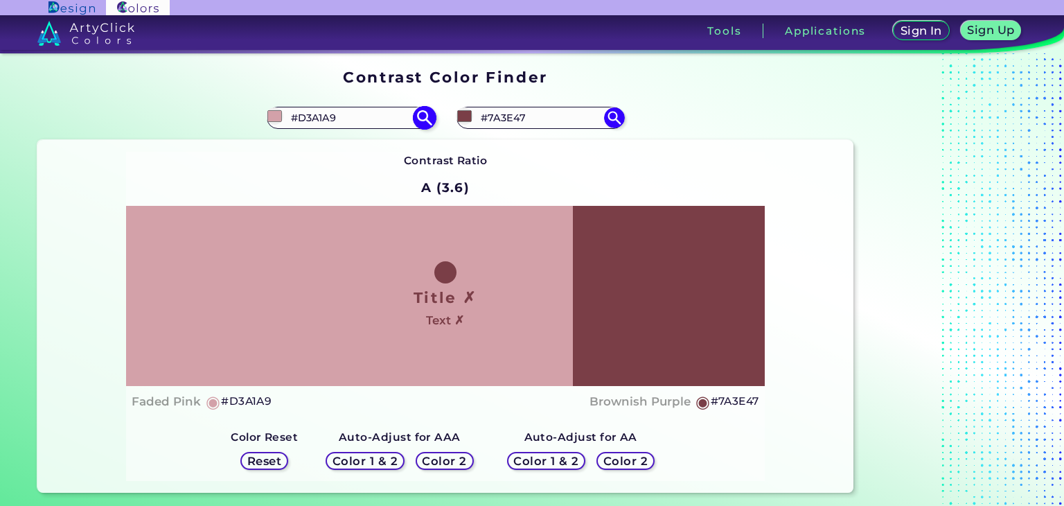
type input "#d5a4ac"
type input "#D5A4AC"
type input "#d7a3ab"
type input "#D7A3AB"
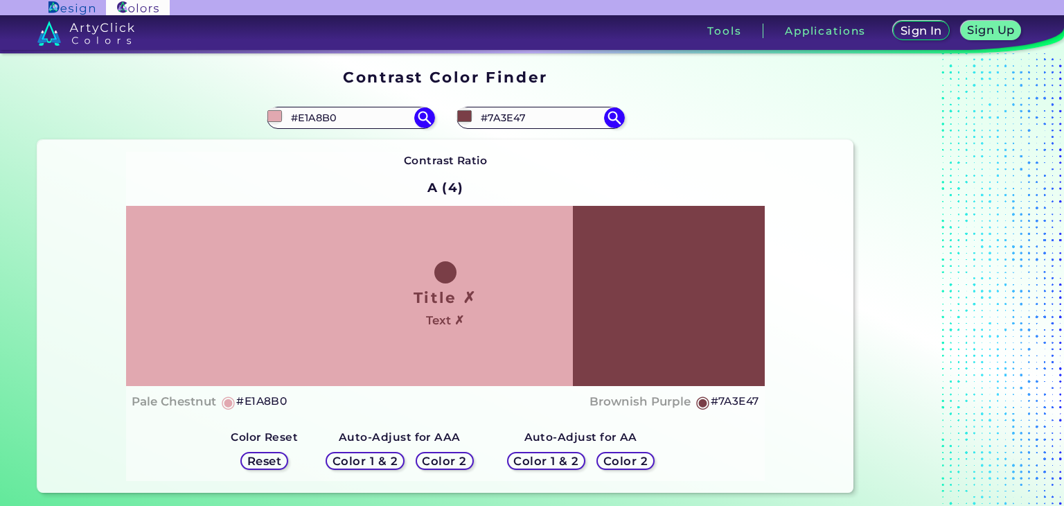
click at [550, 195] on div "Contrast Ratio A (4) Title ✗ Text ✗ Pale Chestnut ◉ #E1A8B0 ◉" at bounding box center [445, 317] width 639 height 330
click at [371, 124] on input "#E1A8B0" at bounding box center [350, 118] width 129 height 19
